Goal: Transaction & Acquisition: Download file/media

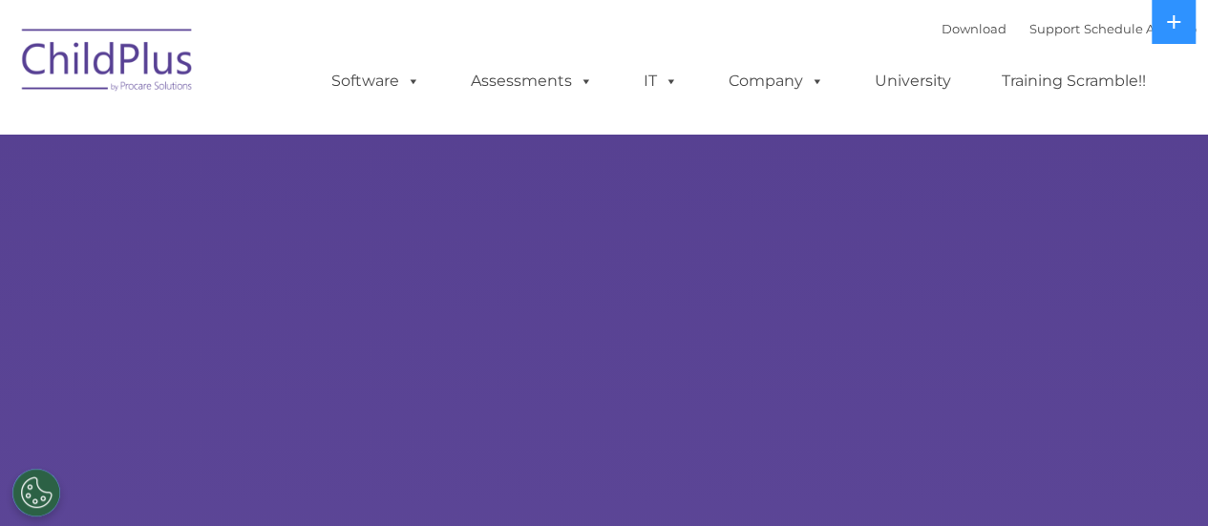
select select "MEDIUM"
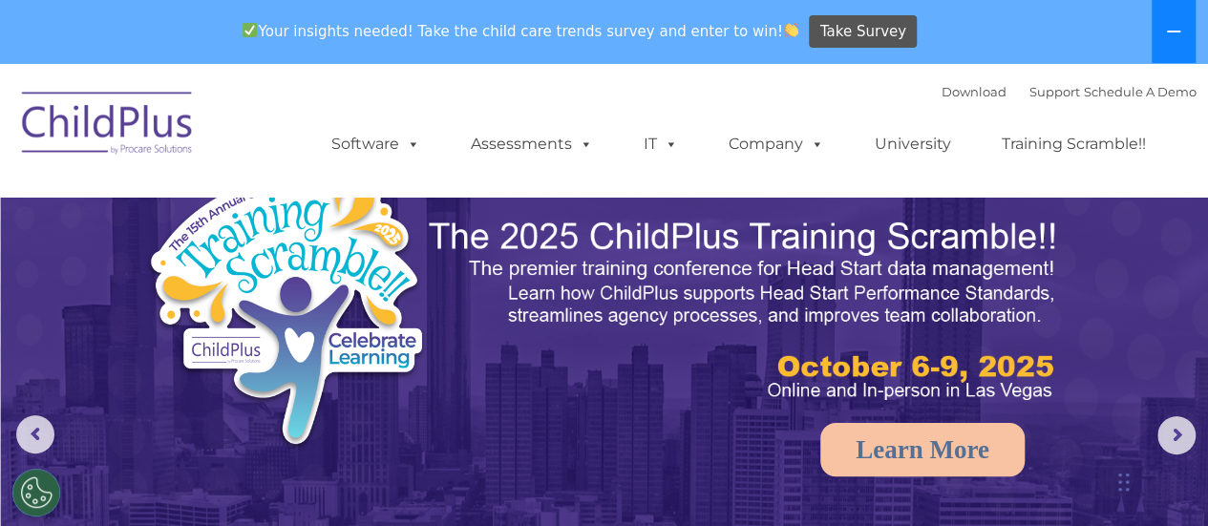
click at [1167, 33] on icon at bounding box center [1173, 31] width 15 height 15
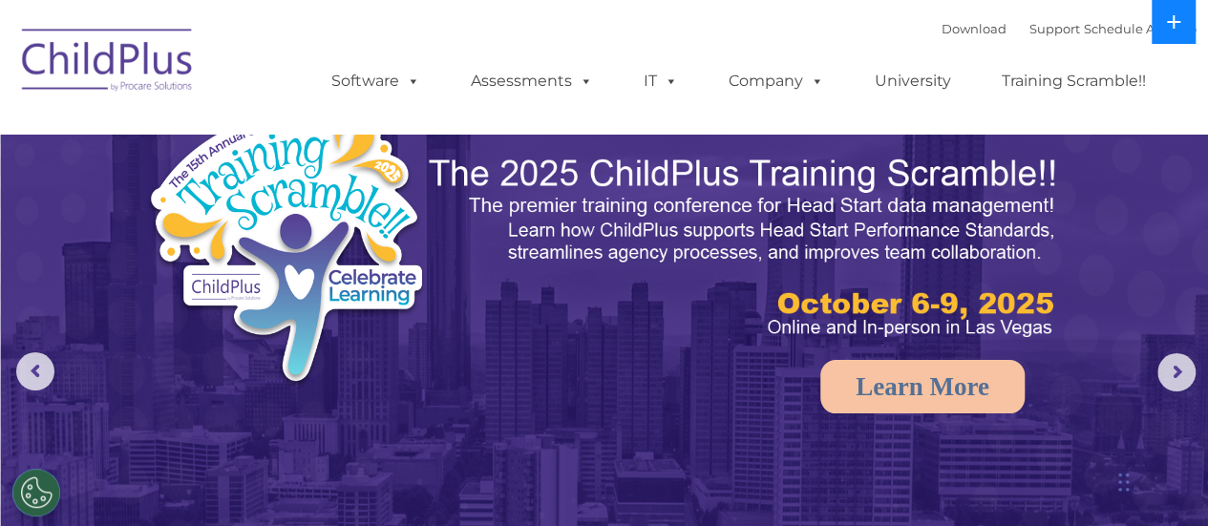
click at [1167, 33] on button at bounding box center [1174, 22] width 44 height 44
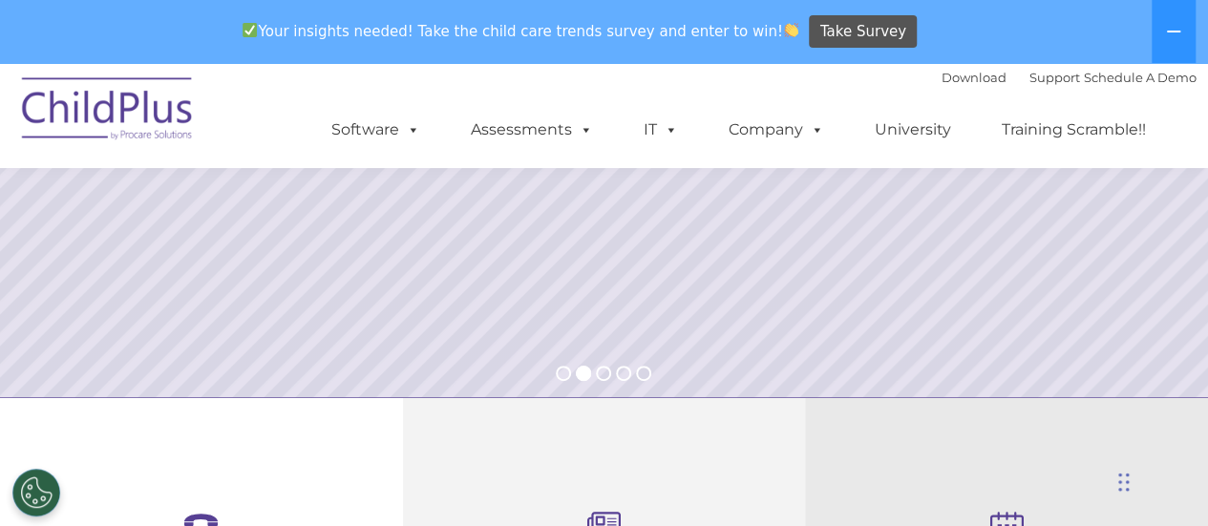
scroll to position [382, 0]
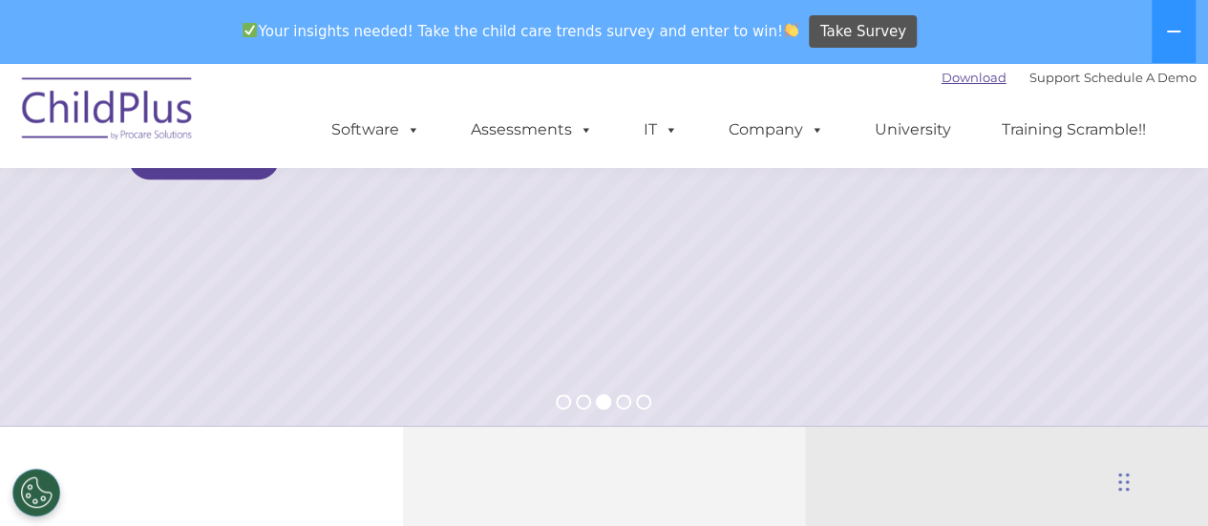
click at [944, 79] on link "Download" at bounding box center [974, 77] width 65 height 15
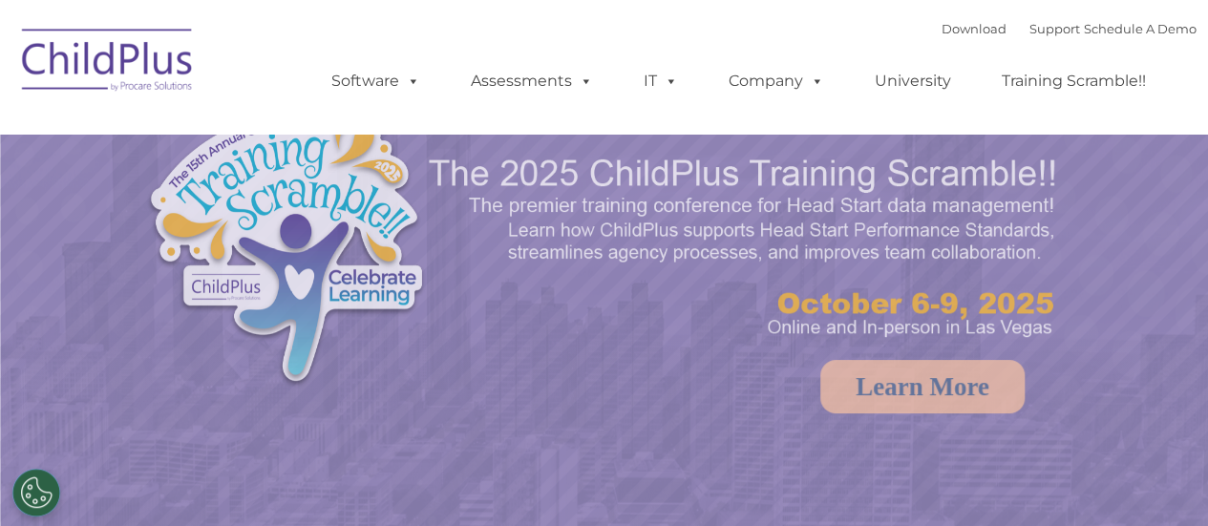
select select "MEDIUM"
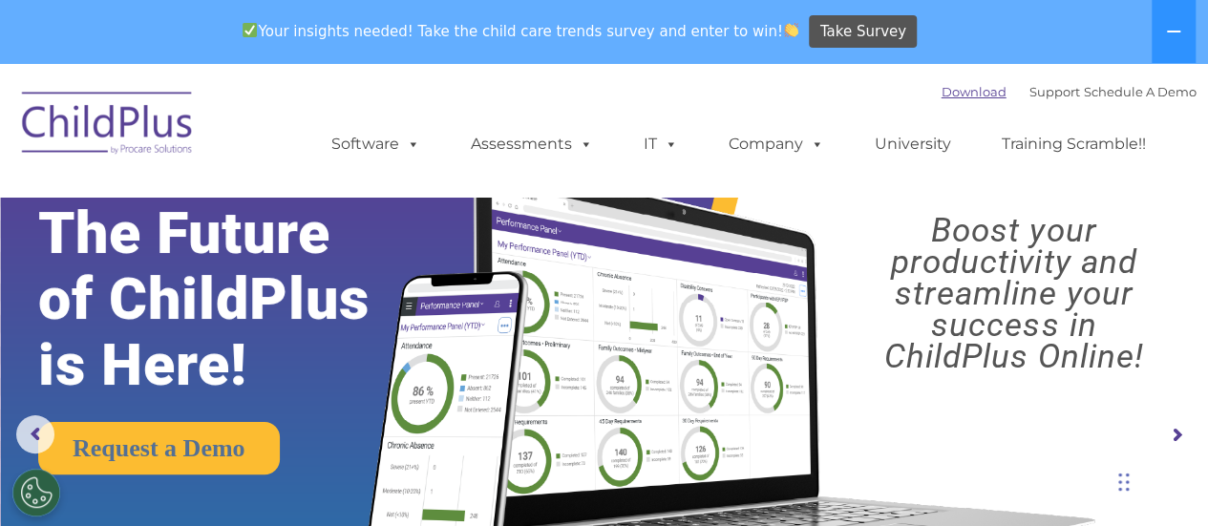
click at [942, 95] on link "Download" at bounding box center [974, 91] width 65 height 15
